Goal: Information Seeking & Learning: Learn about a topic

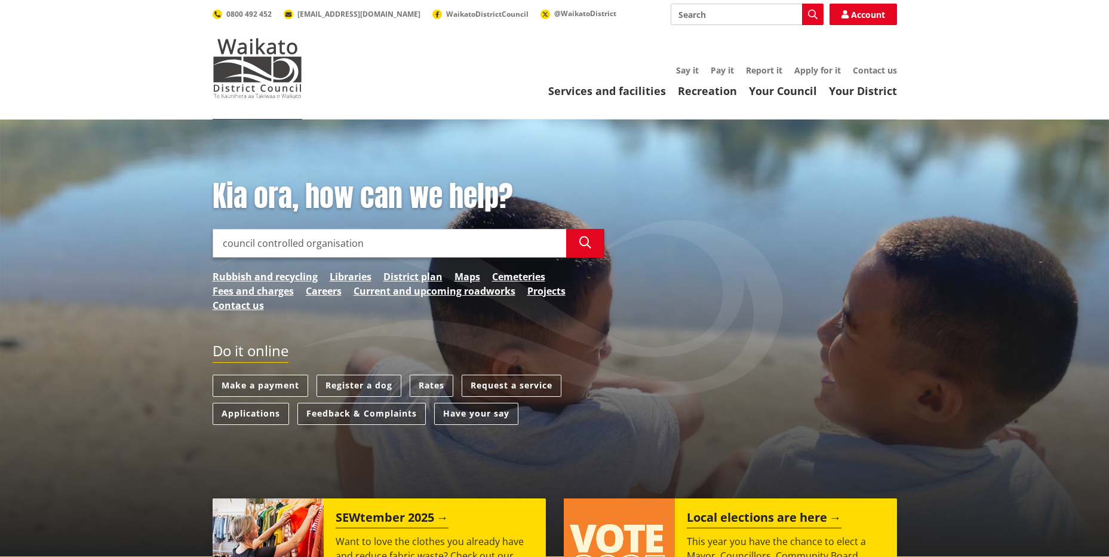
type input "council controlled organisation"
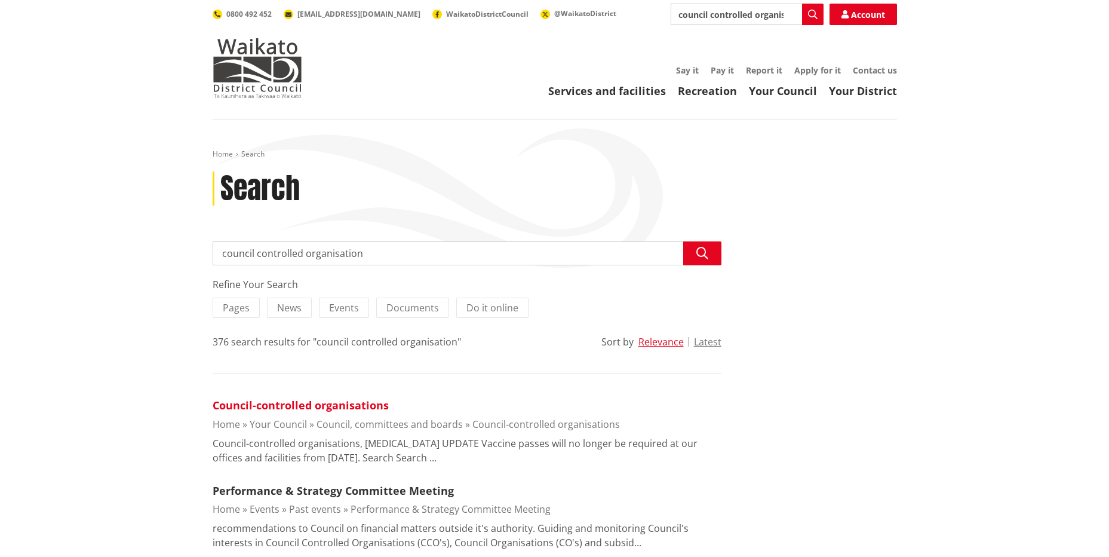
click at [287, 401] on link "Council-controlled organisations" at bounding box center [301, 405] width 176 height 14
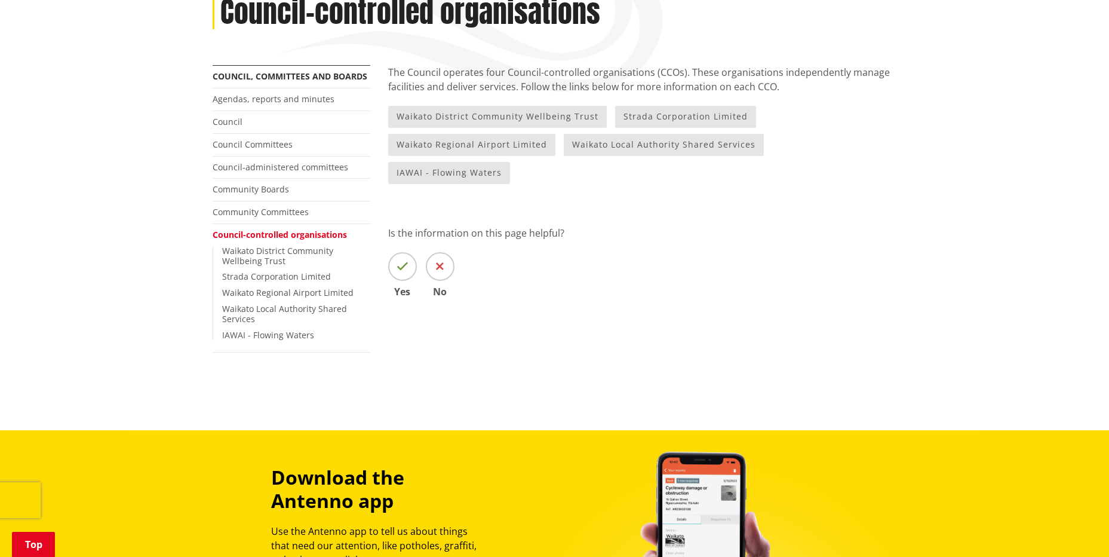
scroll to position [60, 0]
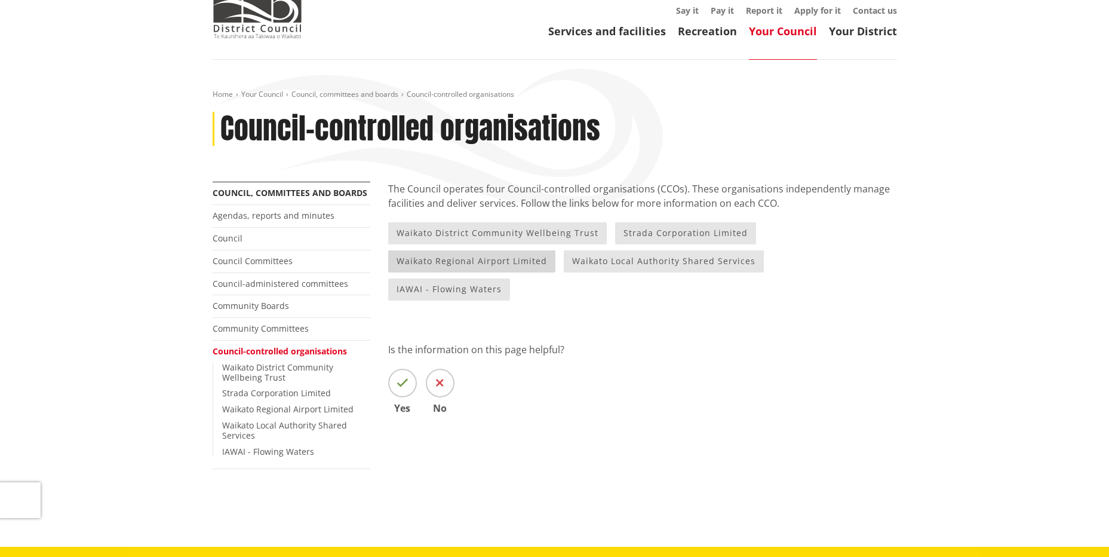
click at [436, 257] on link "Waikato Regional Airport Limited" at bounding box center [471, 261] width 167 height 22
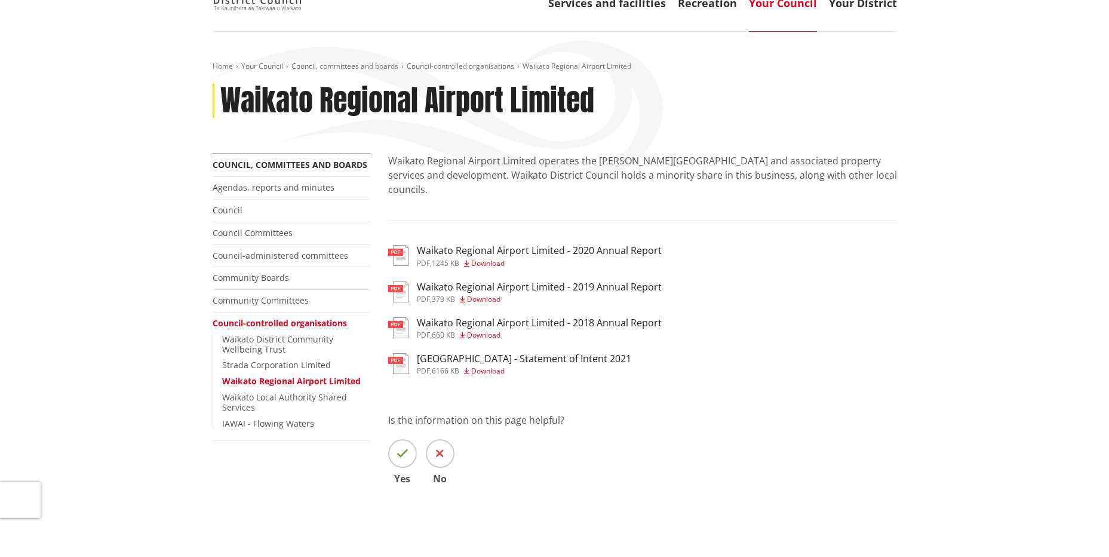
scroll to position [60, 0]
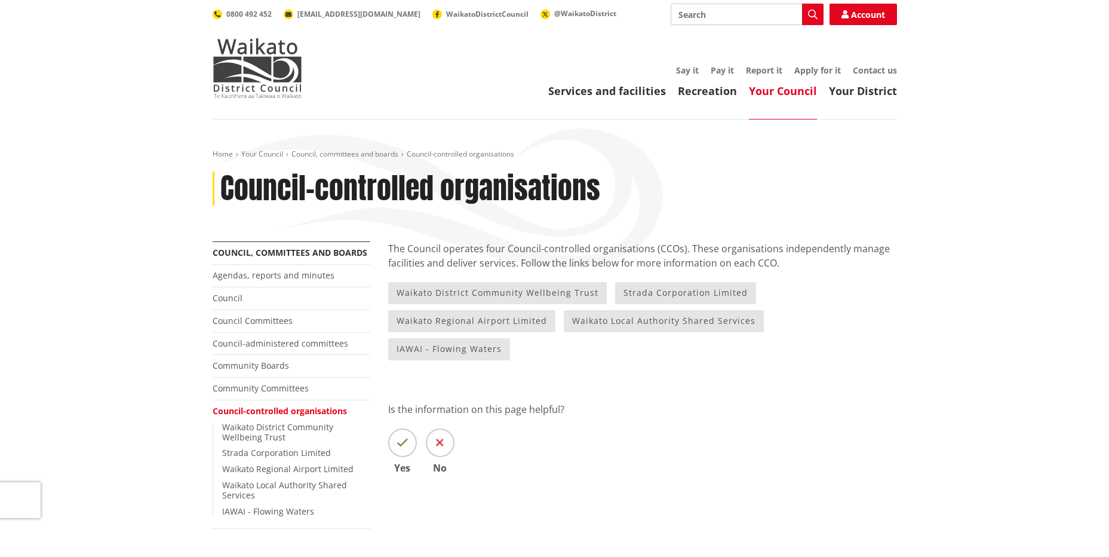
scroll to position [60, 0]
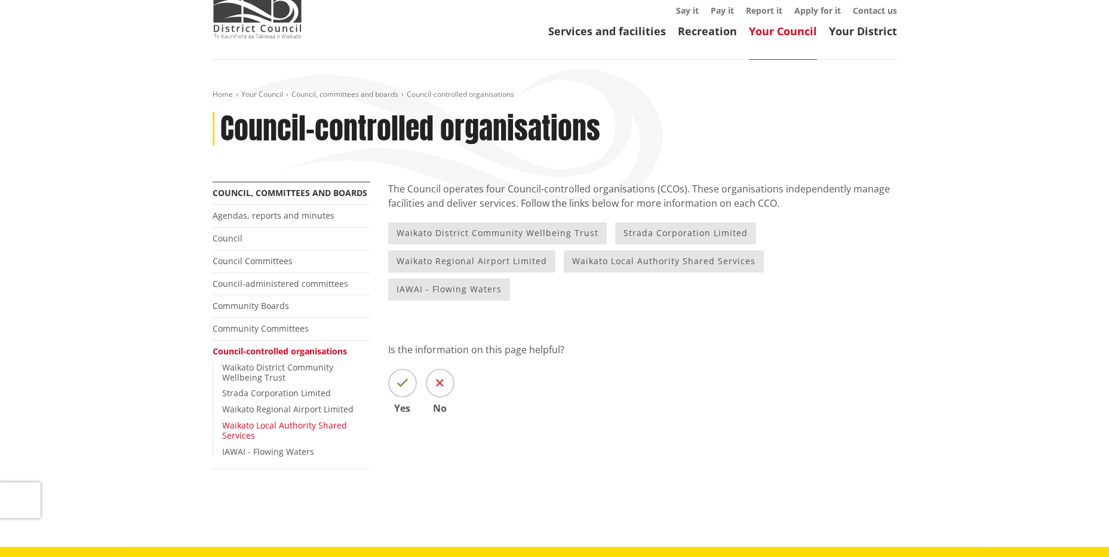
click at [249, 434] on link "Waikato Local Authority Shared Services" at bounding box center [284, 429] width 125 height 21
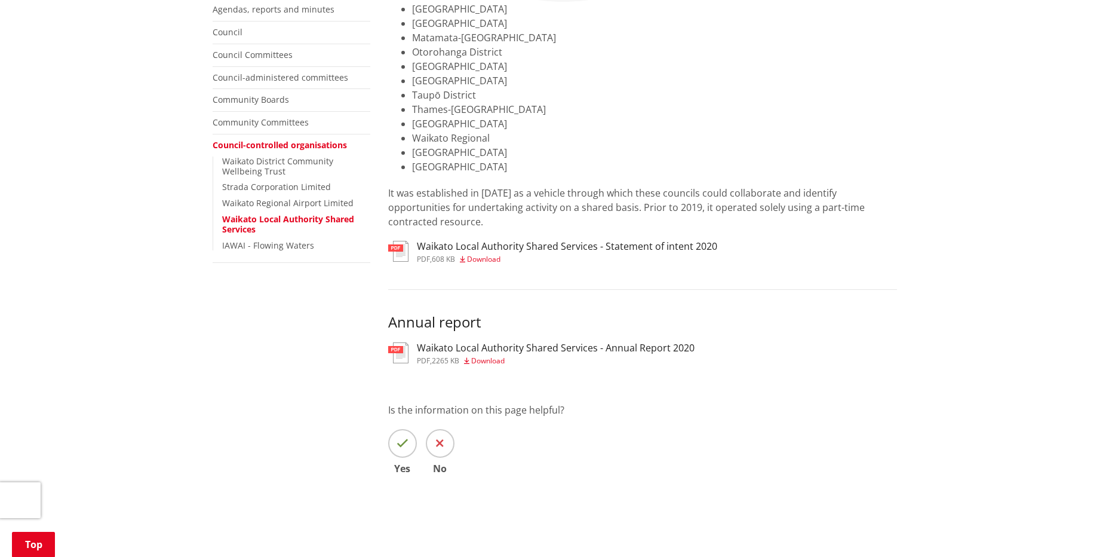
scroll to position [239, 0]
